Goal: Transaction & Acquisition: Purchase product/service

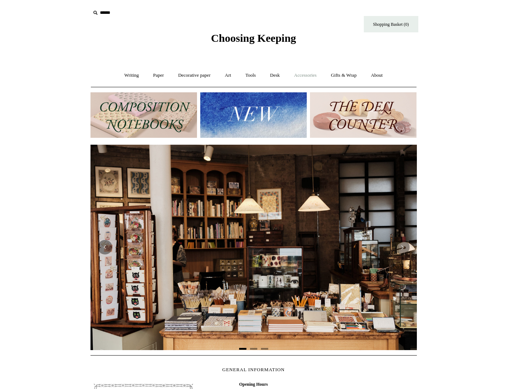
click at [302, 76] on link "Accessories +" at bounding box center [305, 75] width 36 height 19
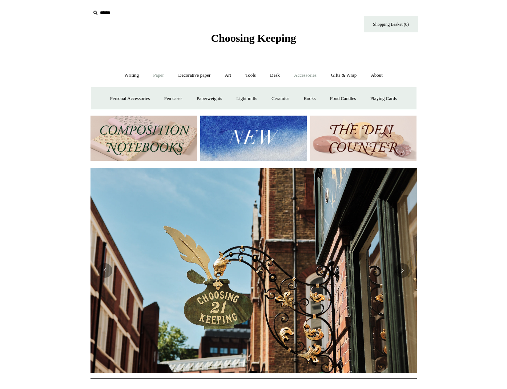
scroll to position [0, 326]
click at [254, 73] on link "Tools +" at bounding box center [251, 75] width 24 height 19
click at [292, 100] on link "Staplers +" at bounding box center [293, 98] width 28 height 19
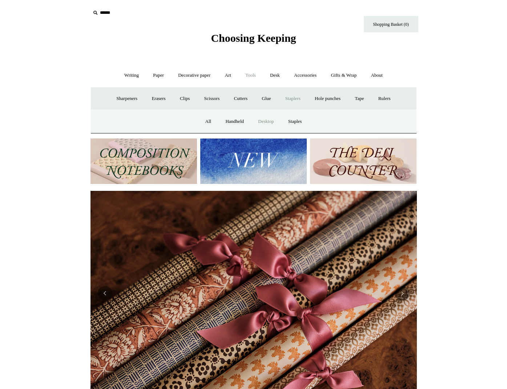
scroll to position [0, 652]
click at [272, 122] on link "Desktop" at bounding box center [265, 121] width 29 height 19
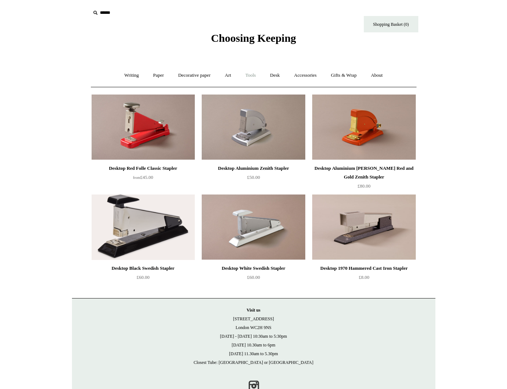
click at [248, 74] on link "Tools +" at bounding box center [251, 75] width 24 height 19
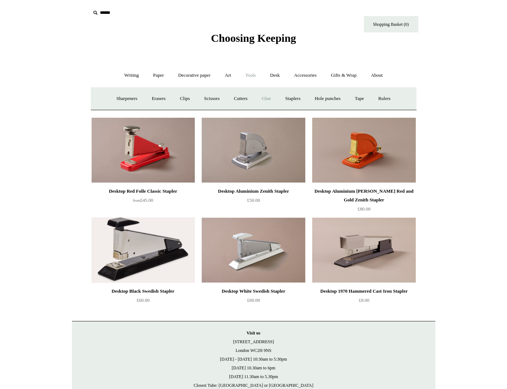
scroll to position [4, 0]
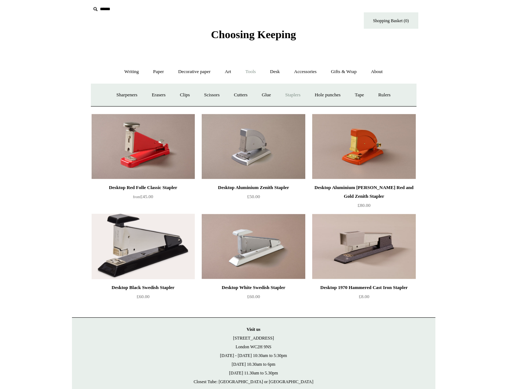
click at [296, 93] on link "Staplers +" at bounding box center [293, 94] width 28 height 19
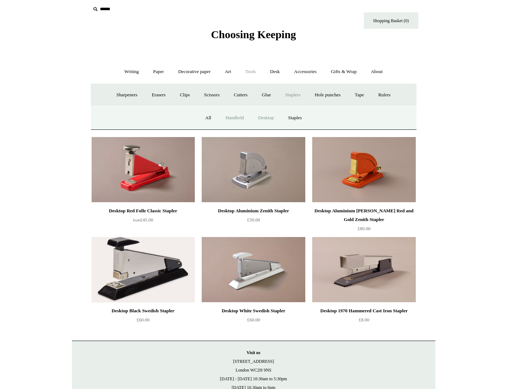
click at [228, 119] on link "Handheld" at bounding box center [235, 117] width 32 height 19
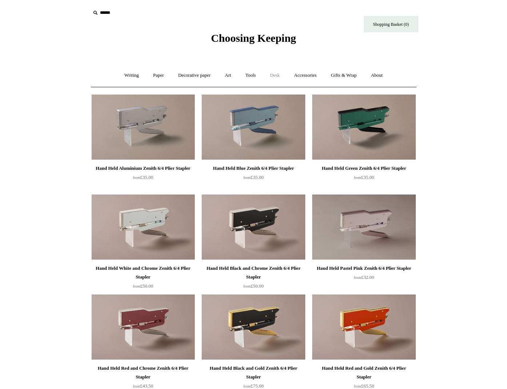
click at [271, 75] on link "Desk +" at bounding box center [274, 75] width 23 height 19
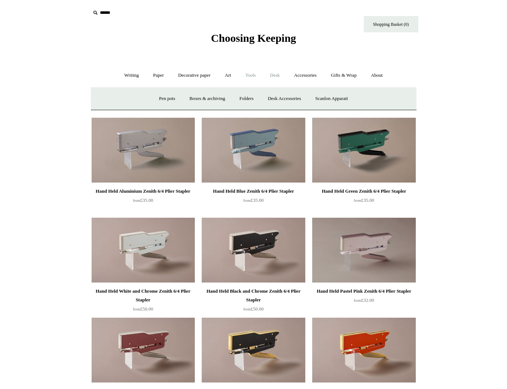
click at [248, 76] on link "Tools +" at bounding box center [251, 75] width 24 height 19
click at [300, 98] on link "Staplers +" at bounding box center [293, 98] width 28 height 19
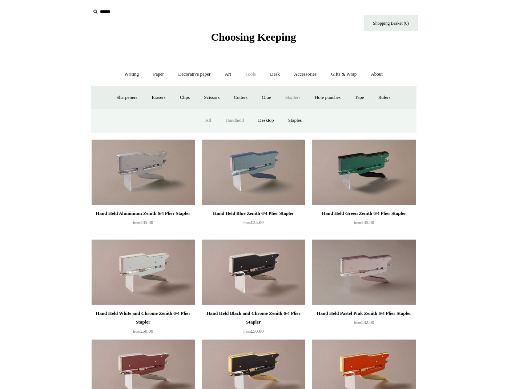
scroll to position [1, 0]
click at [205, 118] on link "All" at bounding box center [208, 120] width 19 height 19
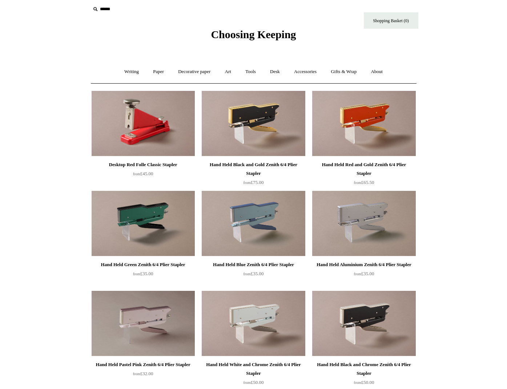
scroll to position [4, 0]
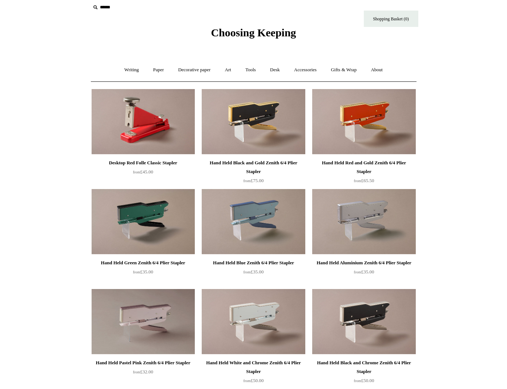
click at [161, 113] on img at bounding box center [143, 121] width 103 height 65
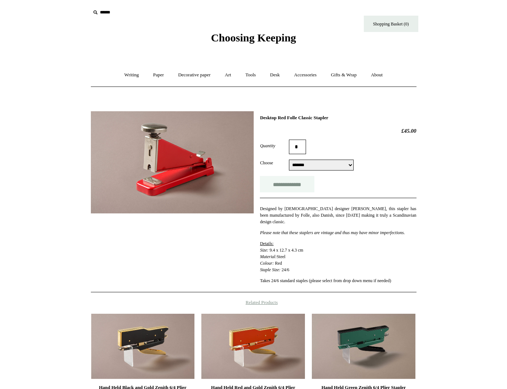
click at [279, 184] on input "**********" at bounding box center [287, 184] width 54 height 16
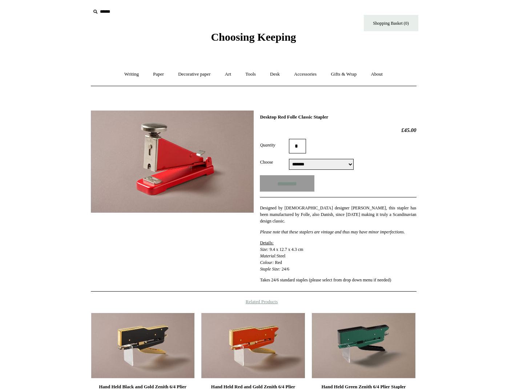
scroll to position [2, 0]
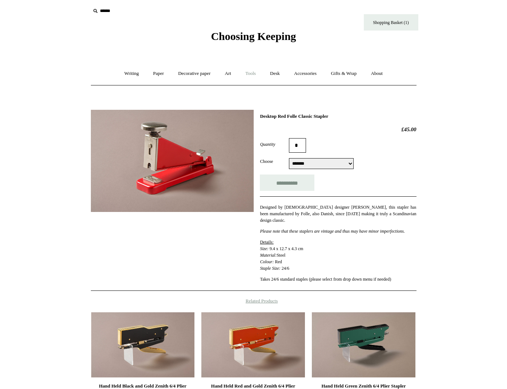
click at [249, 71] on link "Tools +" at bounding box center [251, 73] width 24 height 19
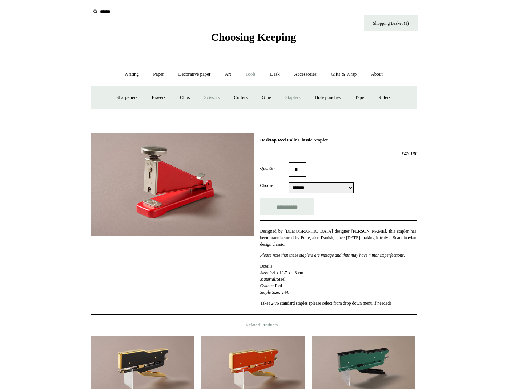
click at [214, 96] on link "Scissors" at bounding box center [212, 97] width 29 height 19
type input "**********"
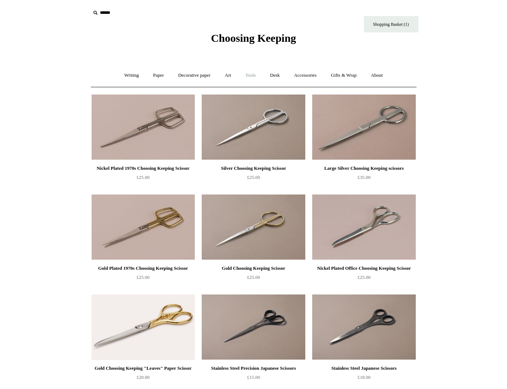
click at [249, 72] on link "Tools +" at bounding box center [251, 75] width 24 height 19
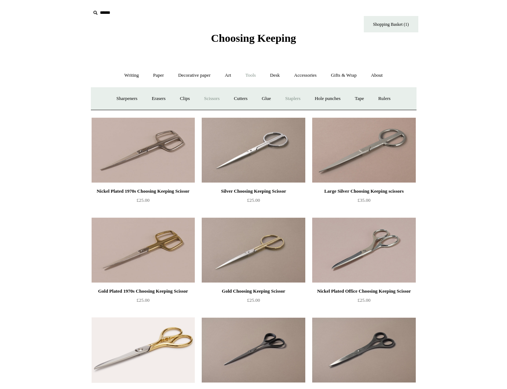
click at [288, 97] on link "Staplers +" at bounding box center [293, 98] width 28 height 19
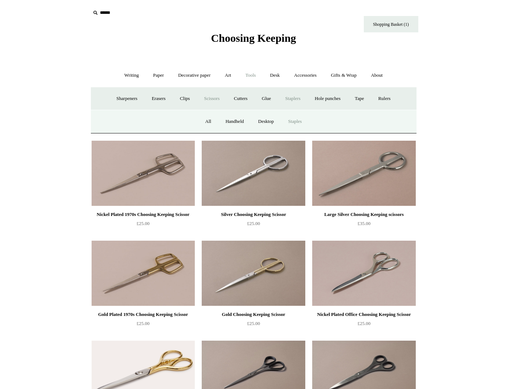
click at [291, 122] on link "Staples" at bounding box center [295, 121] width 27 height 19
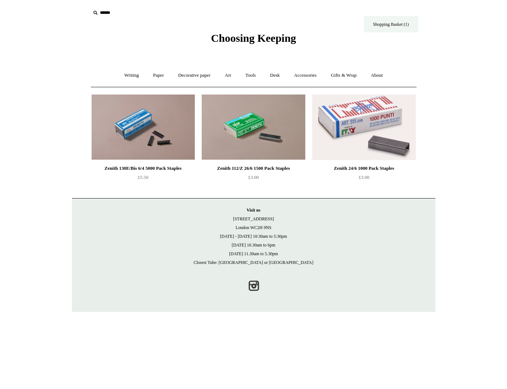
click at [380, 23] on link "Shopping Basket (1)" at bounding box center [391, 24] width 54 height 16
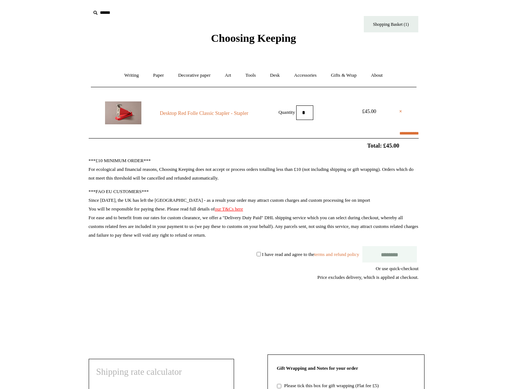
click at [137, 112] on img at bounding box center [123, 112] width 36 height 23
select select "**********"
type input "******"
select select "*******"
